Goal: Information Seeking & Learning: Learn about a topic

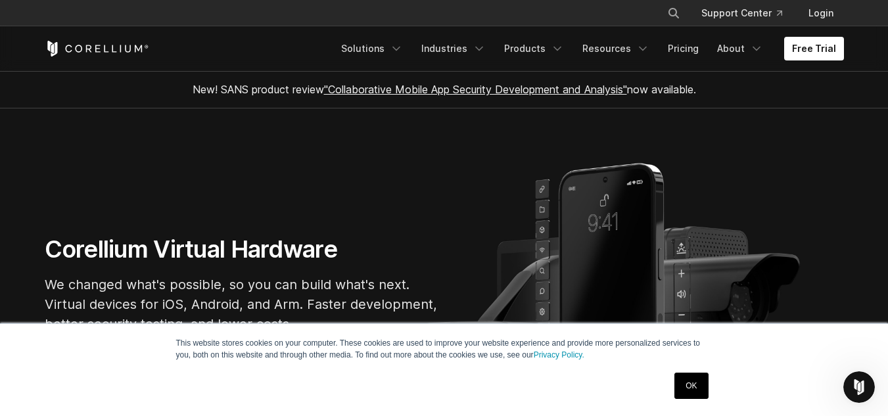
click at [691, 383] on link "OK" at bounding box center [691, 386] width 34 height 26
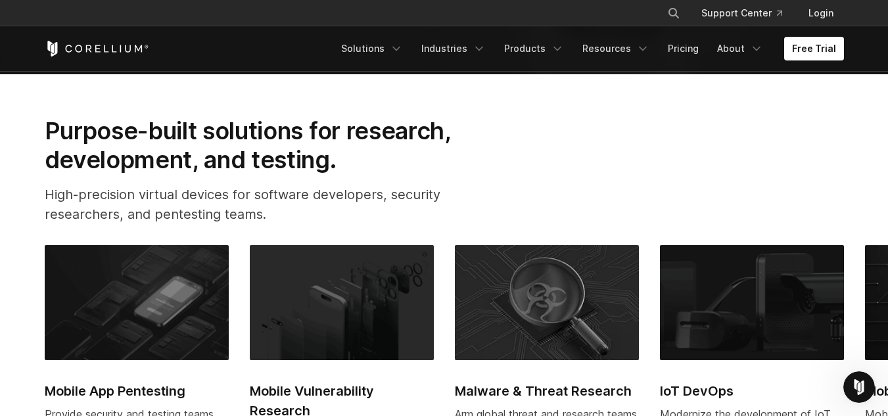
scroll to position [398, 0]
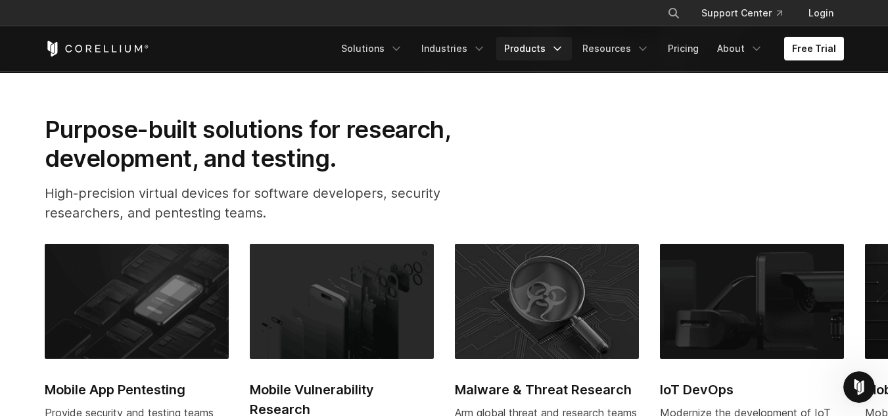
click at [559, 49] on icon "Navigation Menu" at bounding box center [557, 48] width 13 height 13
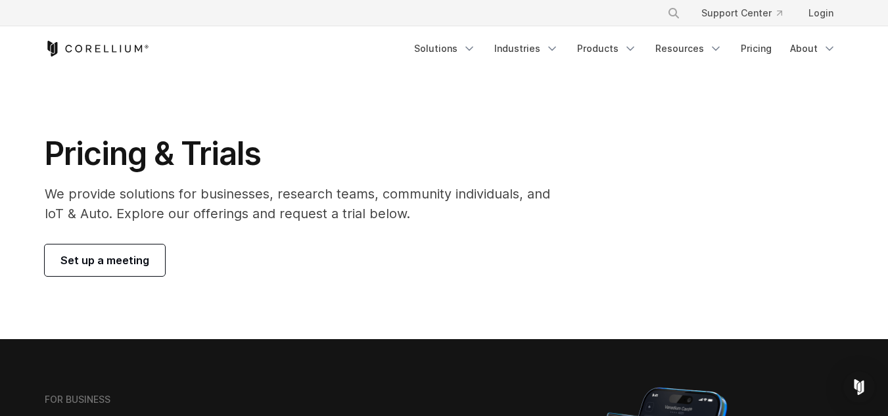
click at [104, 258] on span "Set up a meeting" at bounding box center [104, 260] width 89 height 16
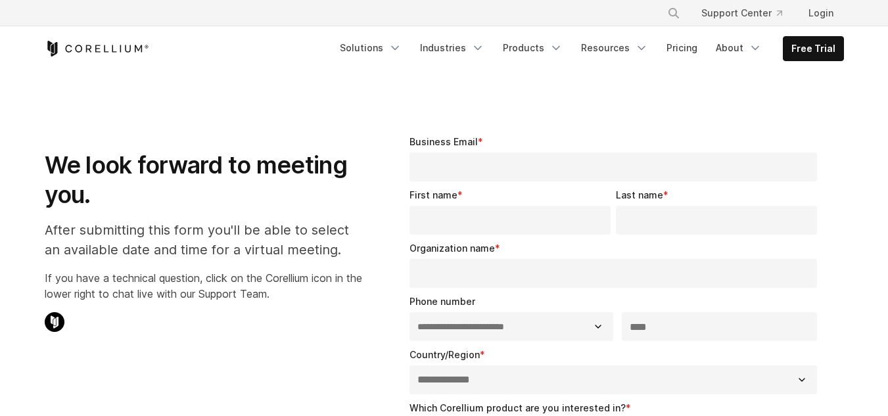
select select "**"
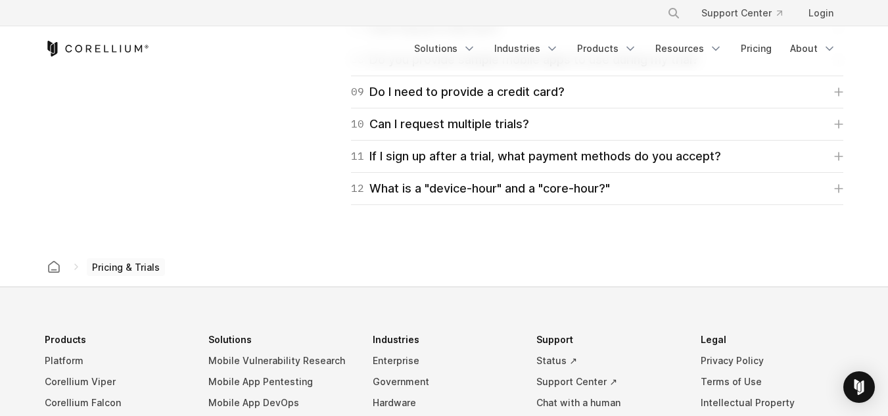
scroll to position [2170, 0]
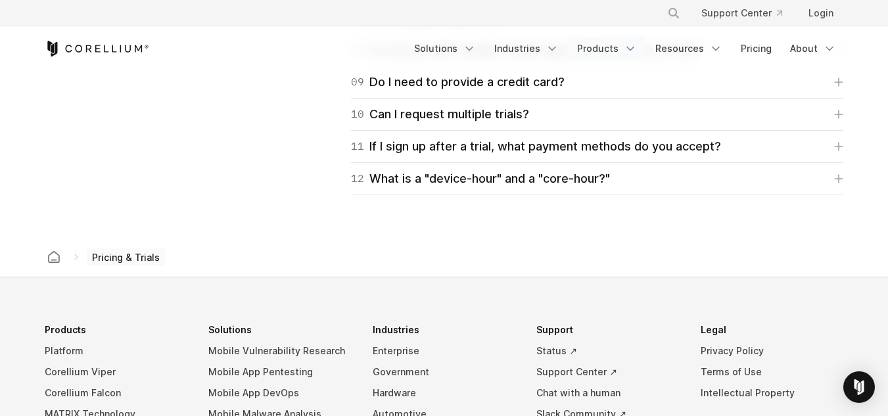
click at [622, 49] on link "Products" at bounding box center [607, 49] width 76 height 24
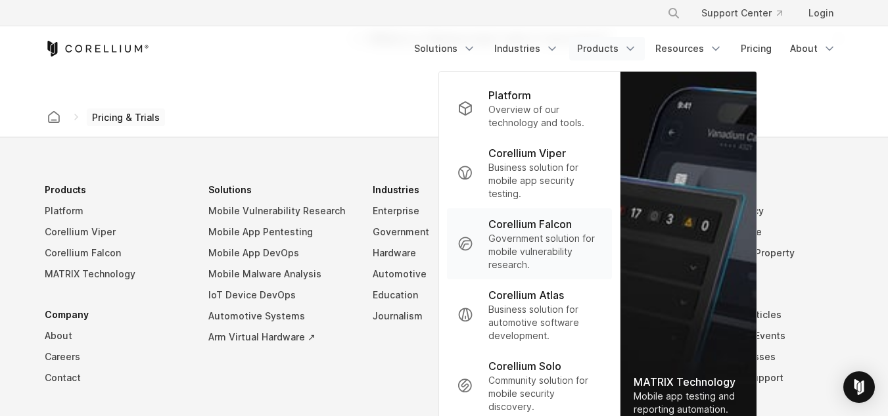
scroll to position [2312, 0]
click at [409, 295] on link "Education" at bounding box center [444, 293] width 143 height 21
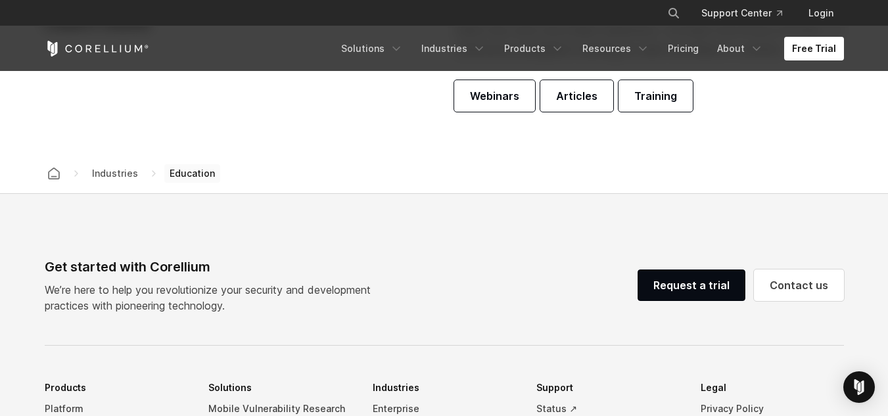
scroll to position [3937, 0]
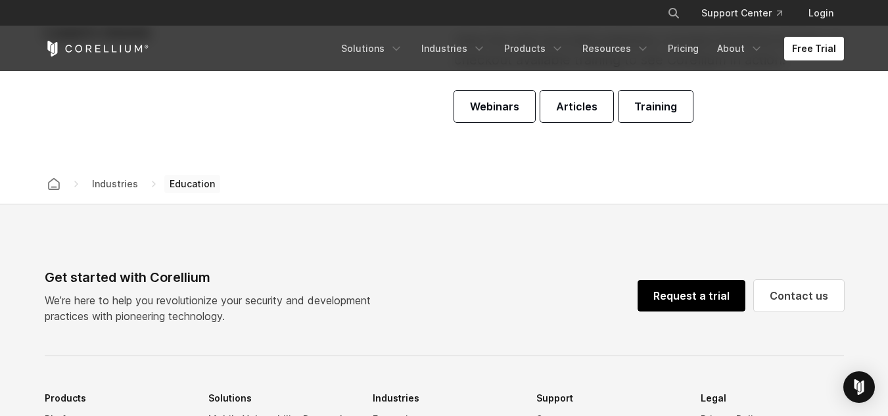
click at [664, 293] on link "Request a trial" at bounding box center [691, 296] width 108 height 32
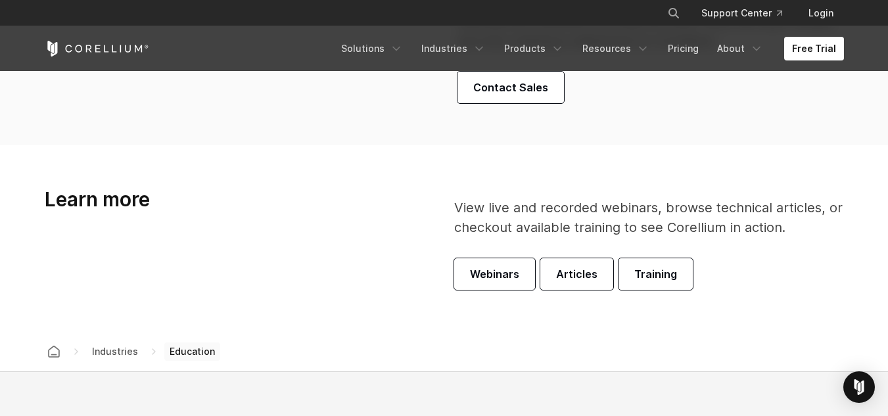
scroll to position [3758, 0]
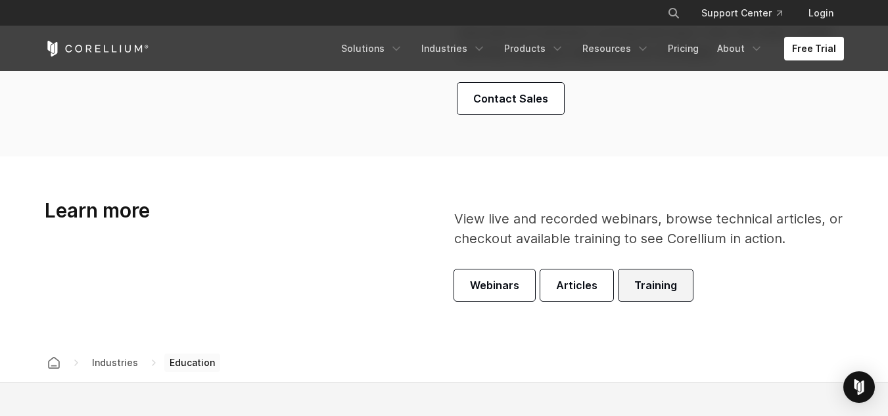
click at [645, 282] on span "Training" at bounding box center [655, 285] width 43 height 16
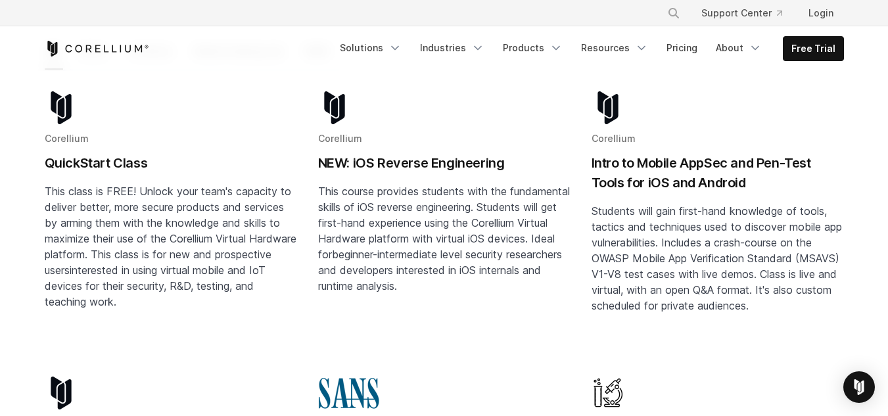
scroll to position [233, 0]
click at [72, 94] on img "Blog post summary: QuickStart Class" at bounding box center [61, 107] width 33 height 33
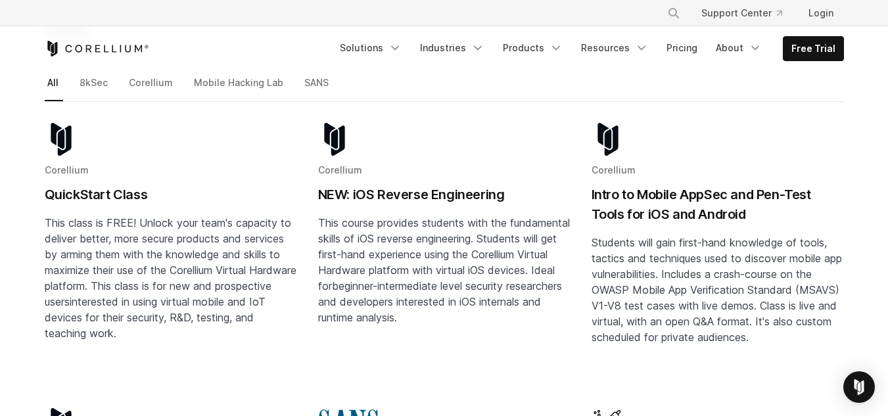
scroll to position [481, 0]
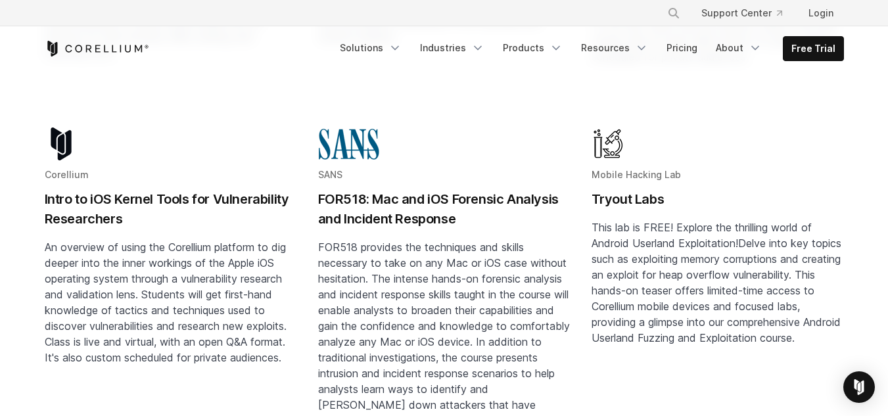
click at [626, 189] on h2 "Tryout Labs" at bounding box center [717, 199] width 252 height 20
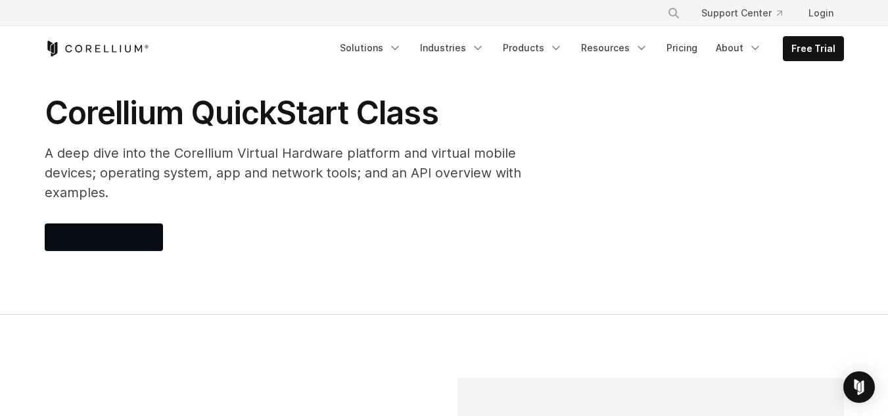
scroll to position [41, 0]
